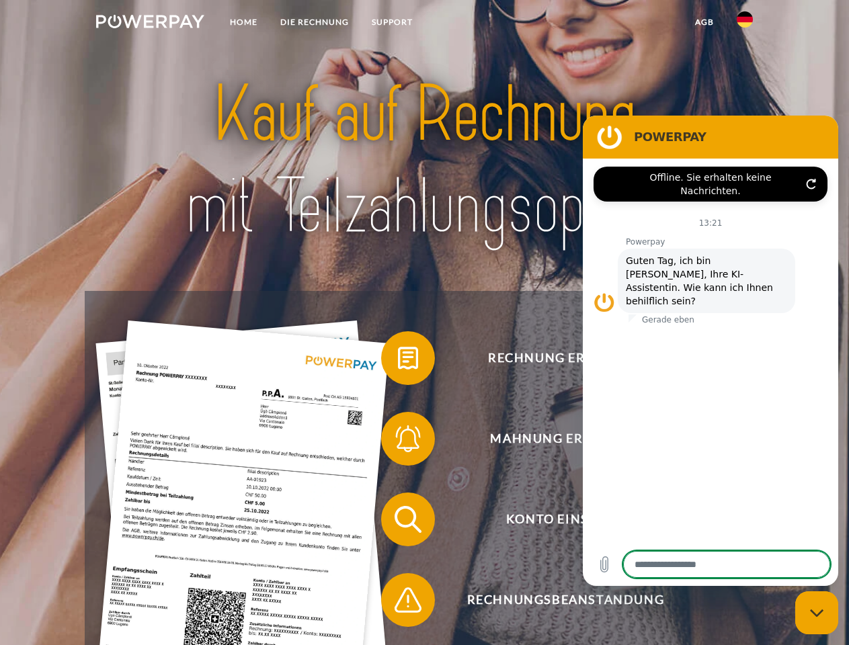
click at [150, 24] on img at bounding box center [150, 21] width 108 height 13
click at [745, 24] on img at bounding box center [745, 19] width 16 height 16
click at [704, 22] on link "agb" at bounding box center [705, 22] width 42 height 24
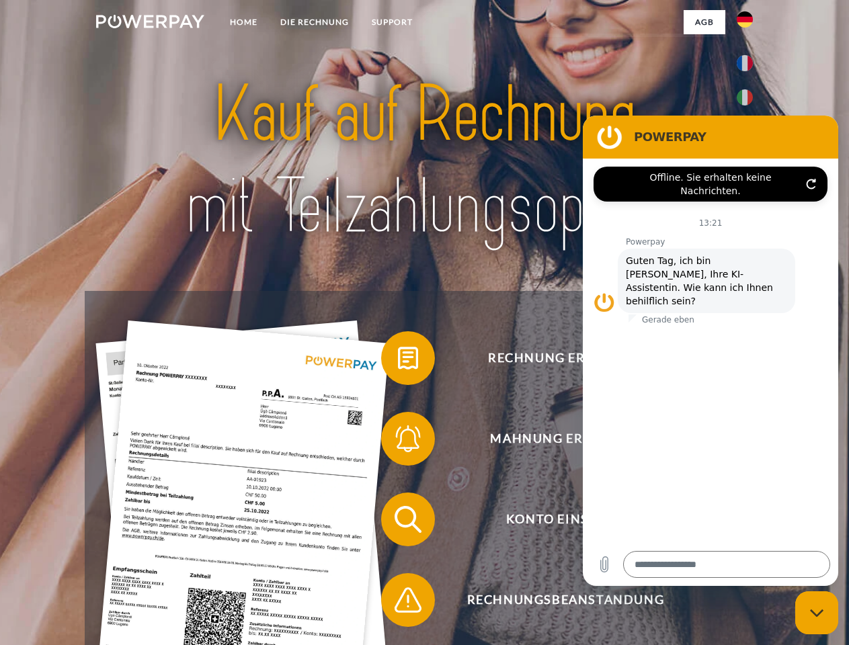
click at [398, 361] on span at bounding box center [387, 358] width 67 height 67
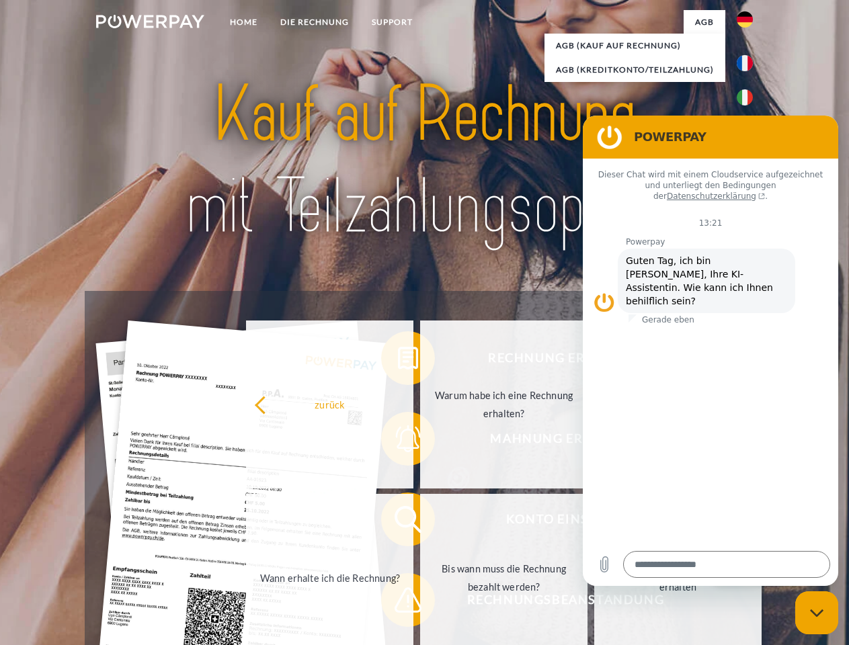
click at [398, 442] on div "Rechnung erhalten? Mahnung erhalten? Konto einsehen" at bounding box center [424, 560] width 679 height 538
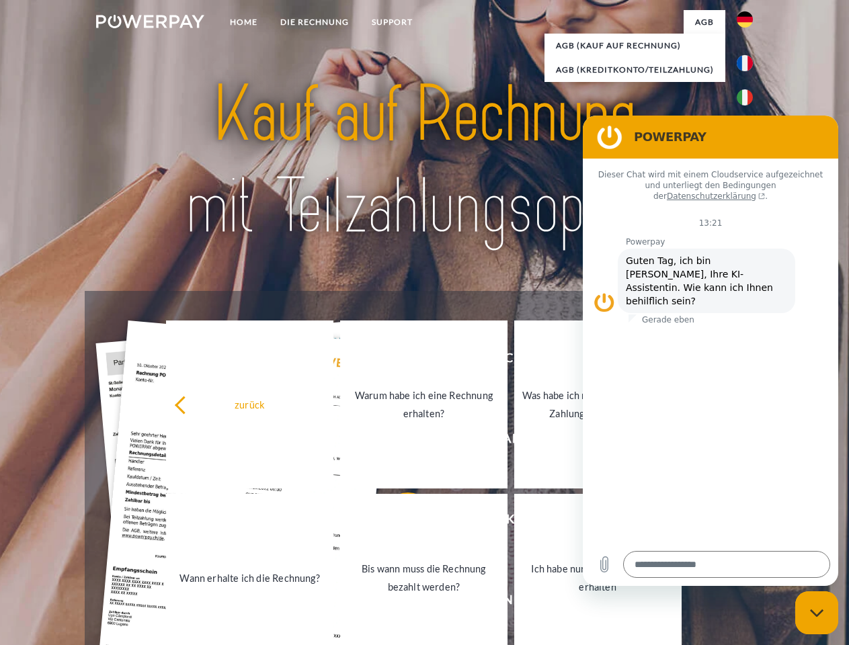
click at [398, 522] on link "Bis wann muss die Rechnung bezahlt werden?" at bounding box center [423, 578] width 167 height 168
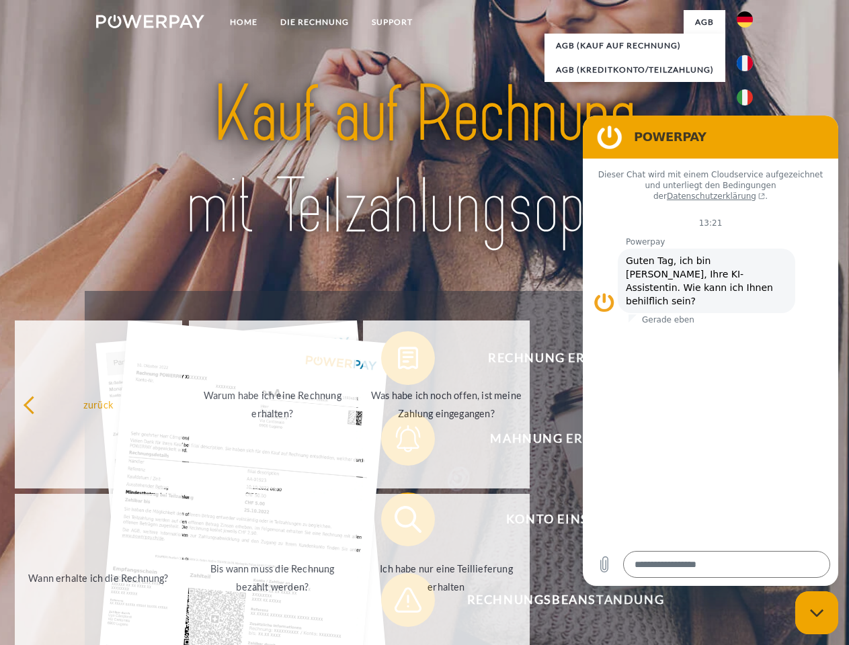
click at [398, 603] on span at bounding box center [387, 600] width 67 height 67
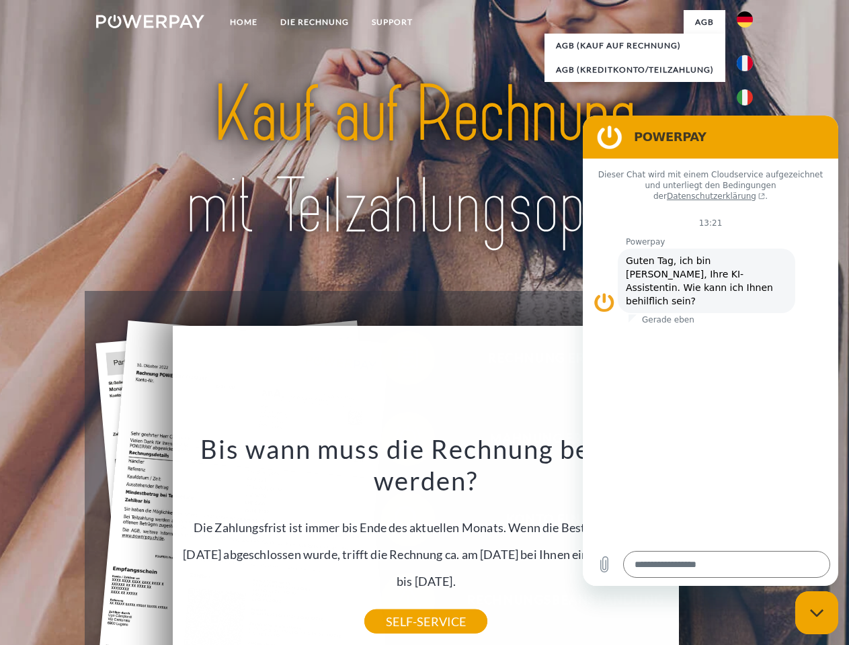
click at [817, 613] on icon "Messaging-Fenster schließen" at bounding box center [817, 613] width 14 height 9
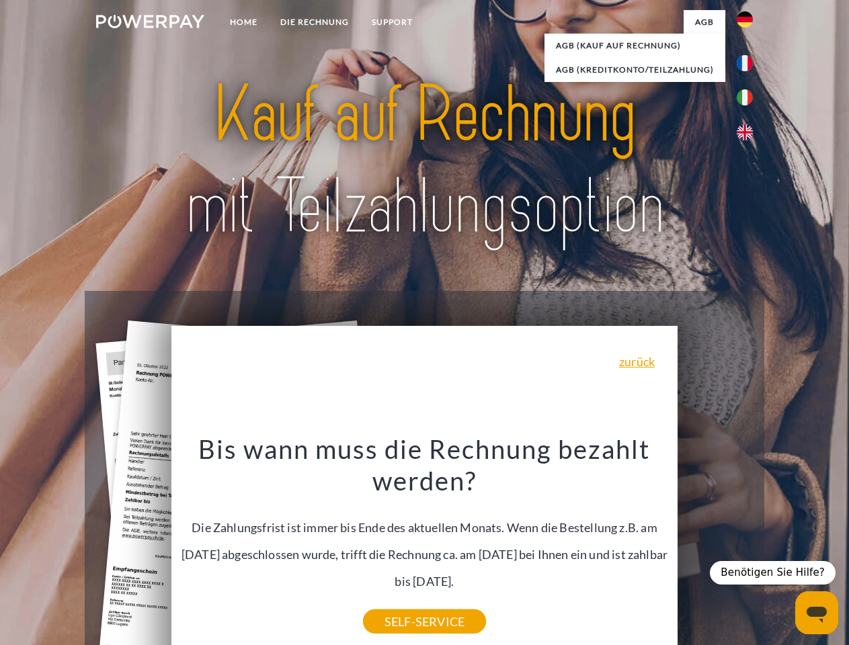
type textarea "*"
